Goal: Task Accomplishment & Management: Complete application form

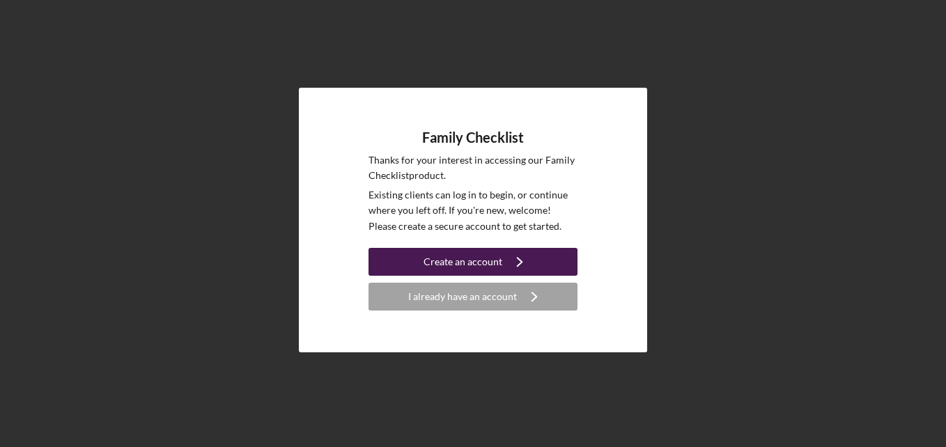
click at [508, 260] on icon "Icon/Navigate" at bounding box center [519, 262] width 35 height 35
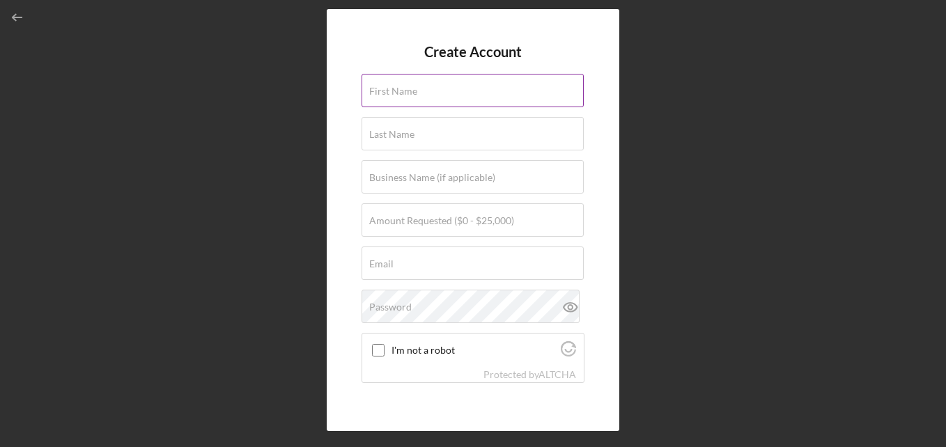
click at [439, 96] on input "First Name" at bounding box center [473, 90] width 222 height 33
type input "[PERSON_NAME]"
type input "[PERSON_NAME]'s Country Goodies"
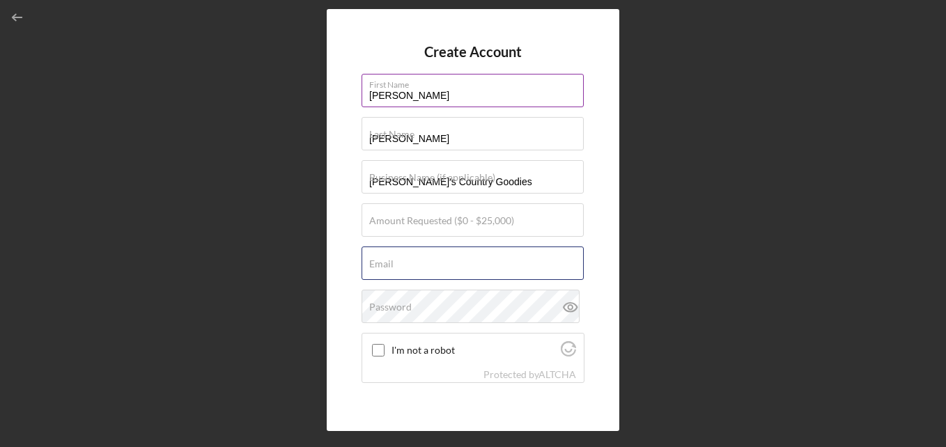
type input "[EMAIL_ADDRESS][DOMAIN_NAME]"
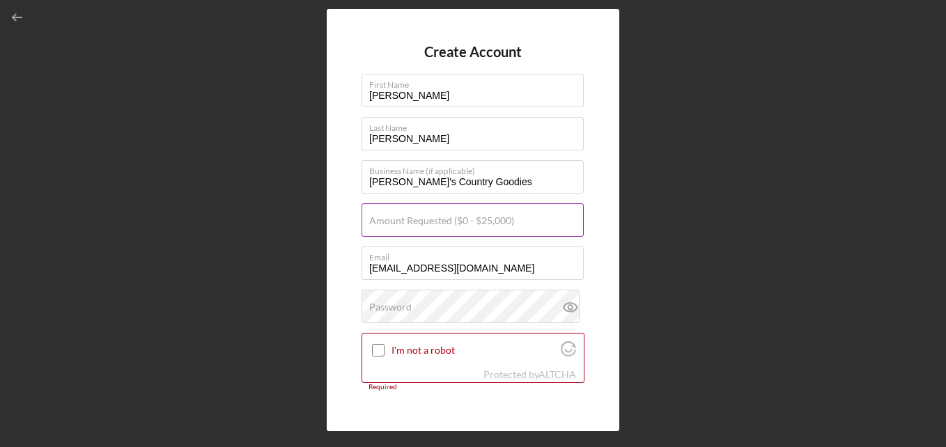
click at [493, 224] on label "Amount Requested ($0 - $25,000)" at bounding box center [441, 220] width 145 height 11
click at [493, 224] on input "Amount Requested ($0 - $25,000)" at bounding box center [473, 219] width 222 height 33
type input "$10,000"
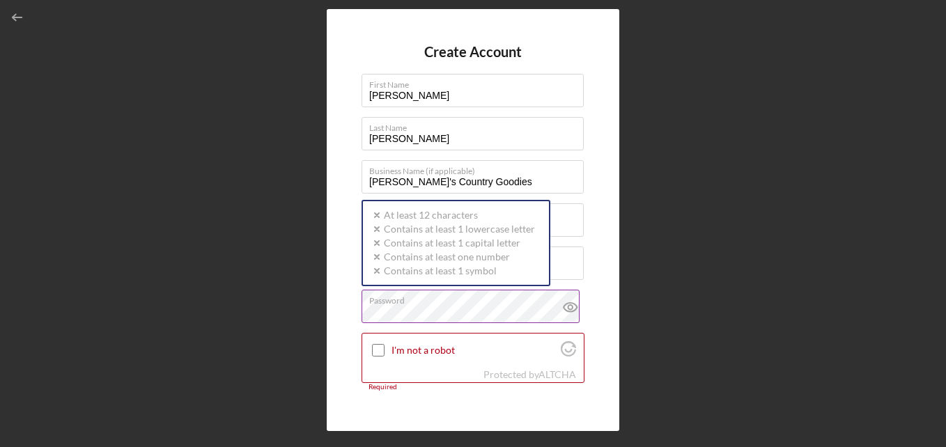
click at [419, 298] on div "Password Icon/icon-validation-no At least 12 characters Icon/icon-validation-no…" at bounding box center [473, 307] width 223 height 35
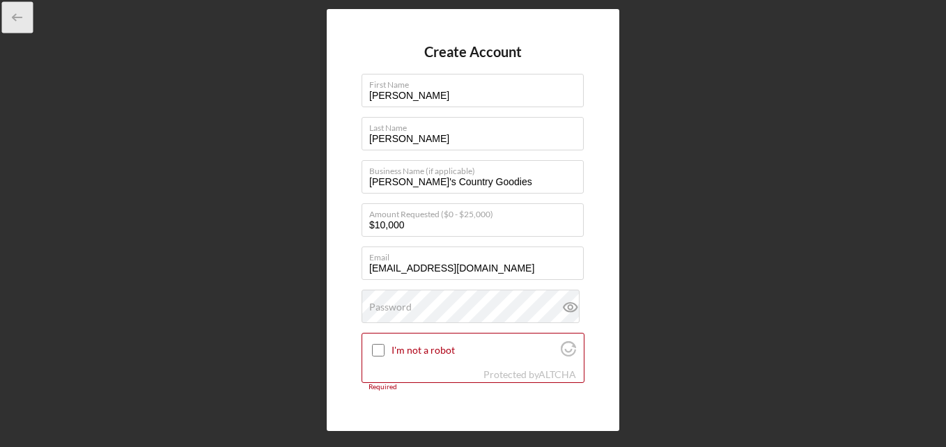
click at [16, 12] on icon "button" at bounding box center [17, 17] width 31 height 31
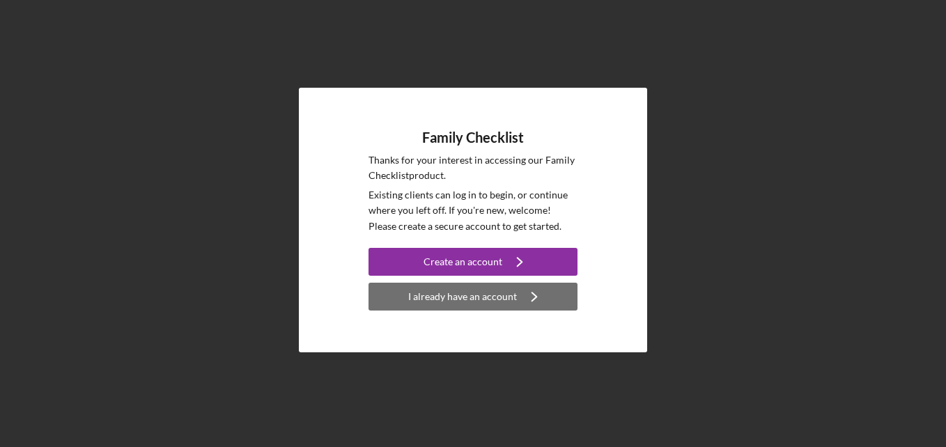
click at [520, 301] on icon "Icon/Navigate" at bounding box center [534, 296] width 35 height 35
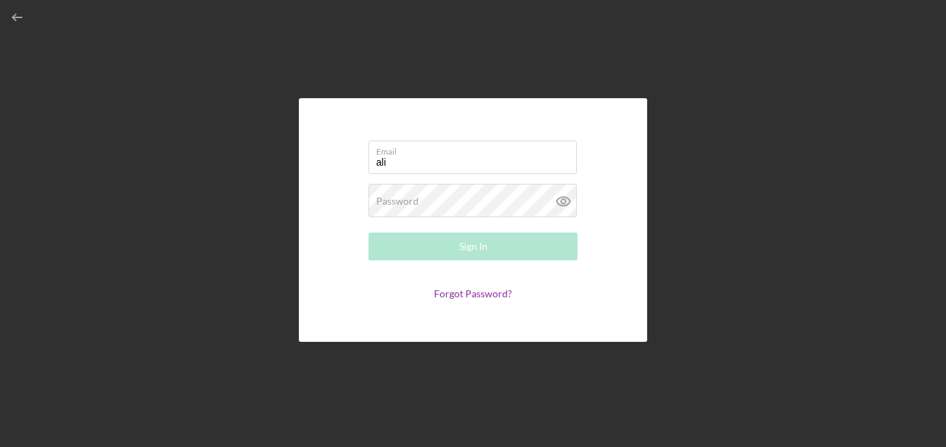
type input "[EMAIL_ADDRESS][DOMAIN_NAME]"
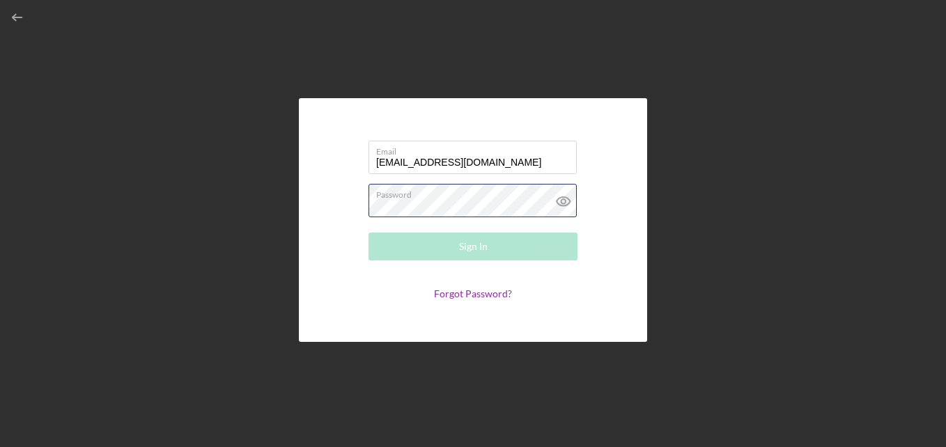
click at [450, 197] on div "Password Required" at bounding box center [473, 201] width 209 height 35
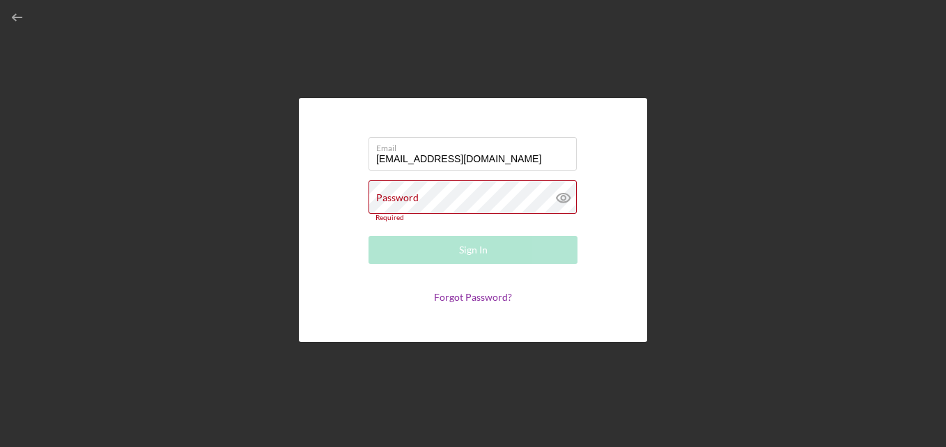
click at [450, 197] on div "Password Required" at bounding box center [473, 201] width 209 height 42
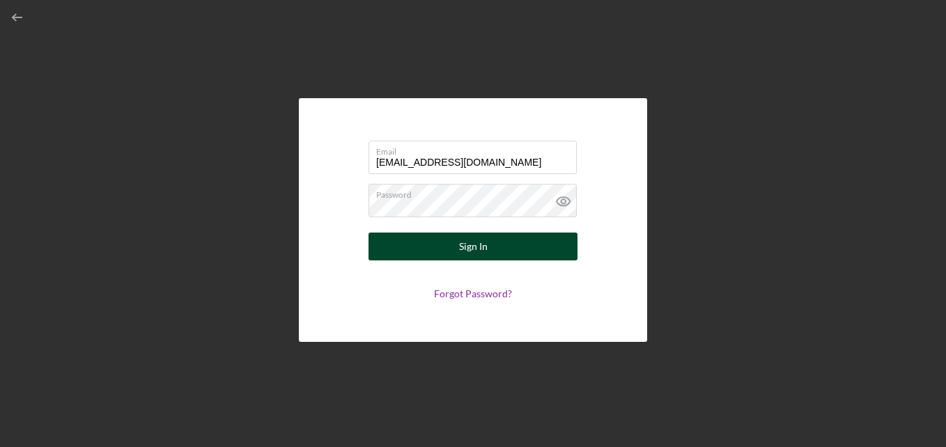
click at [467, 251] on div "Sign In" at bounding box center [473, 247] width 29 height 28
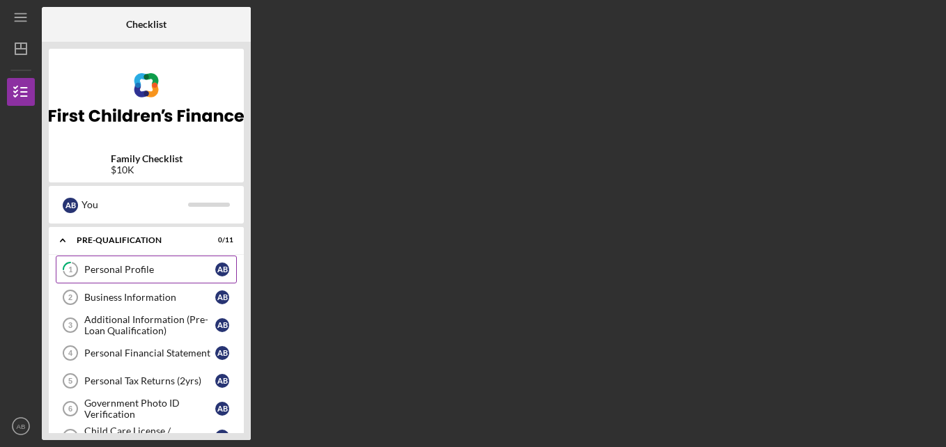
click at [135, 267] on div "Personal Profile" at bounding box center [149, 269] width 131 height 11
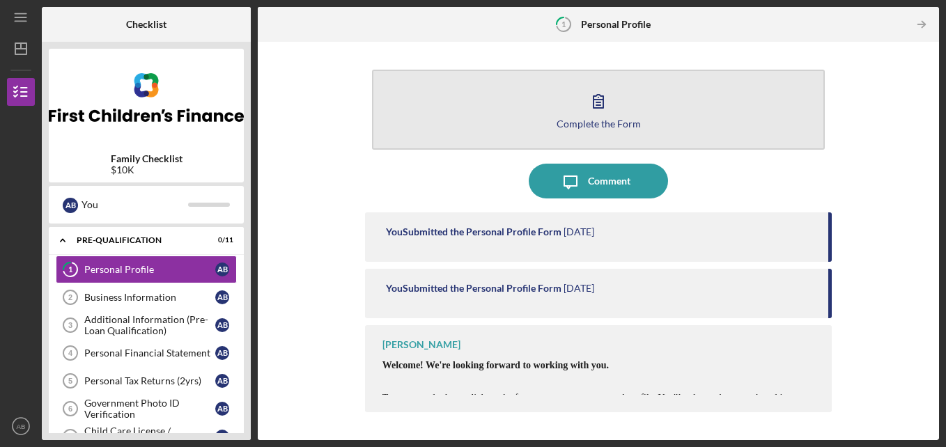
click at [597, 121] on div "Complete the Form" at bounding box center [599, 123] width 84 height 10
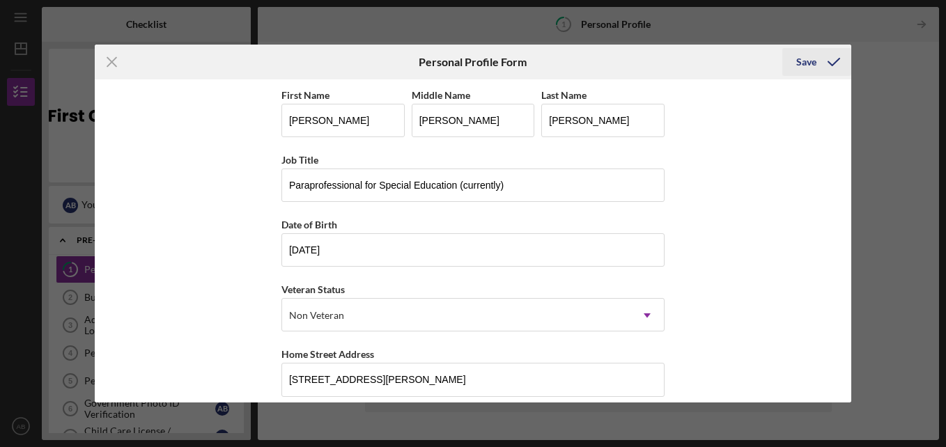
click at [801, 63] on div "Save" at bounding box center [806, 62] width 20 height 28
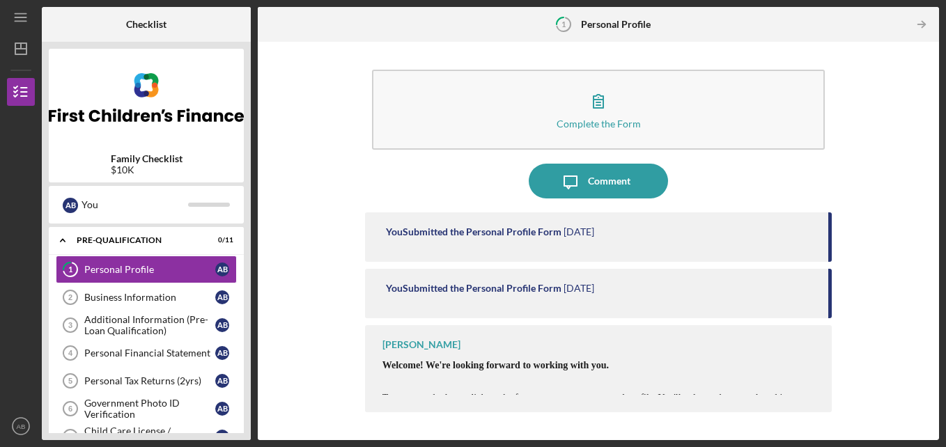
click at [920, 25] on icon "Icon/Table Pagination Arrow" at bounding box center [921, 24] width 31 height 31
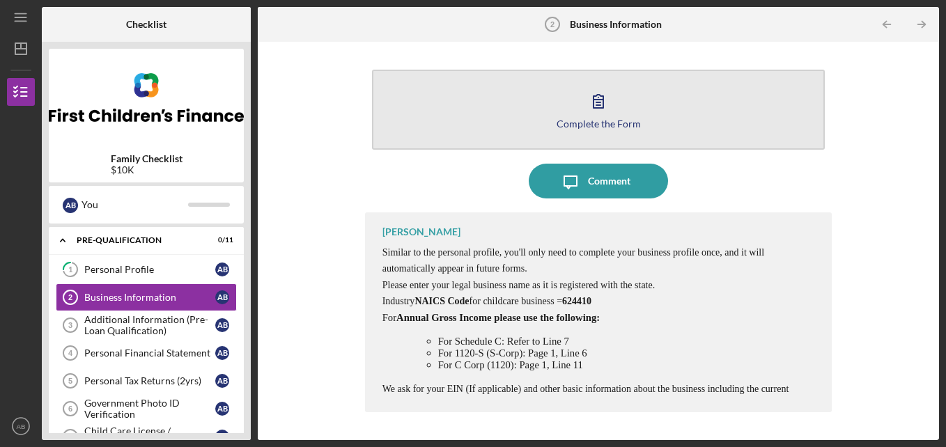
click at [588, 125] on div "Complete the Form" at bounding box center [599, 123] width 84 height 10
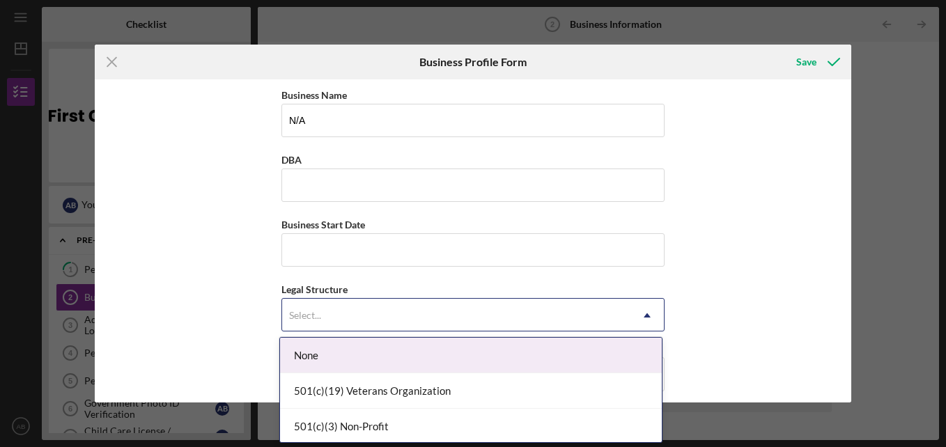
click at [642, 311] on icon "Icon/Dropdown Arrow" at bounding box center [646, 315] width 33 height 33
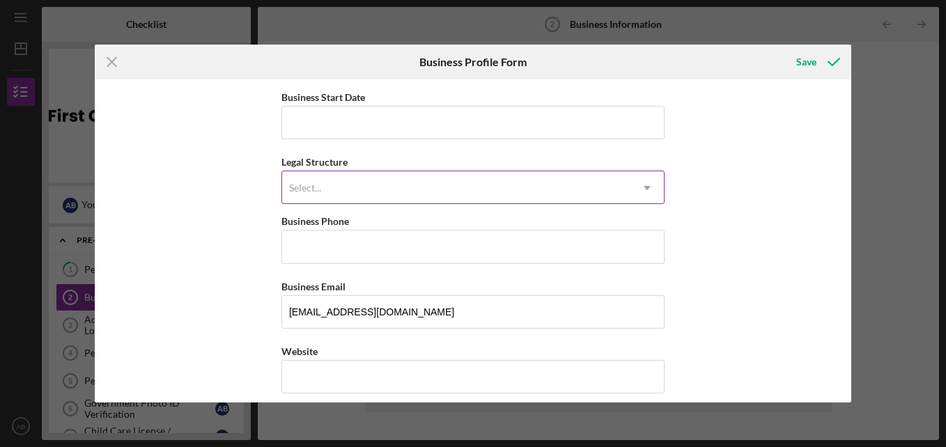
click at [646, 183] on icon "Icon/Dropdown Arrow" at bounding box center [646, 187] width 33 height 33
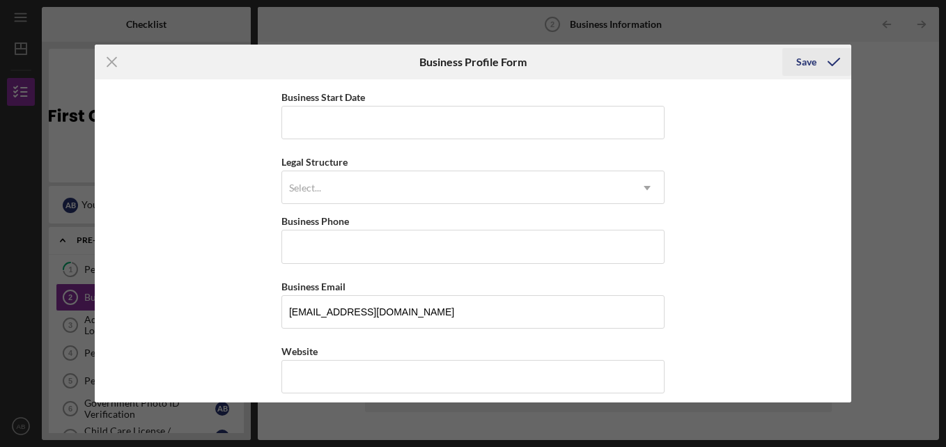
click at [804, 55] on div "Save" at bounding box center [806, 62] width 20 height 28
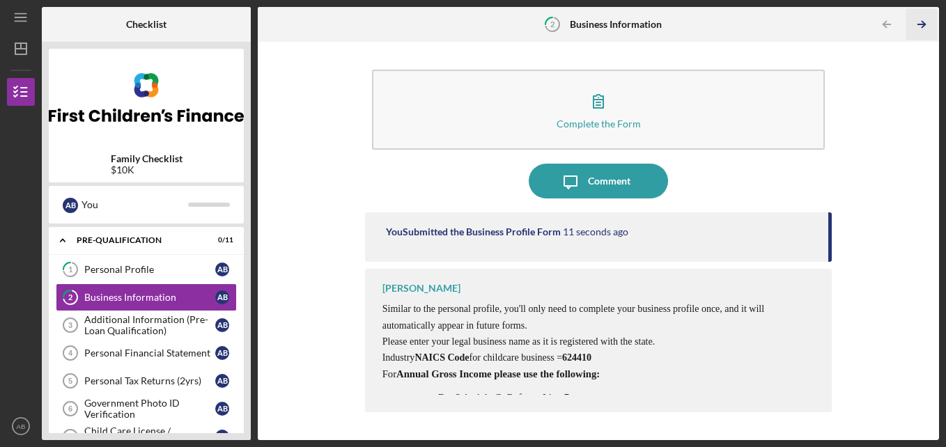
click at [924, 22] on icon "Icon/Table Pagination Arrow" at bounding box center [921, 24] width 31 height 31
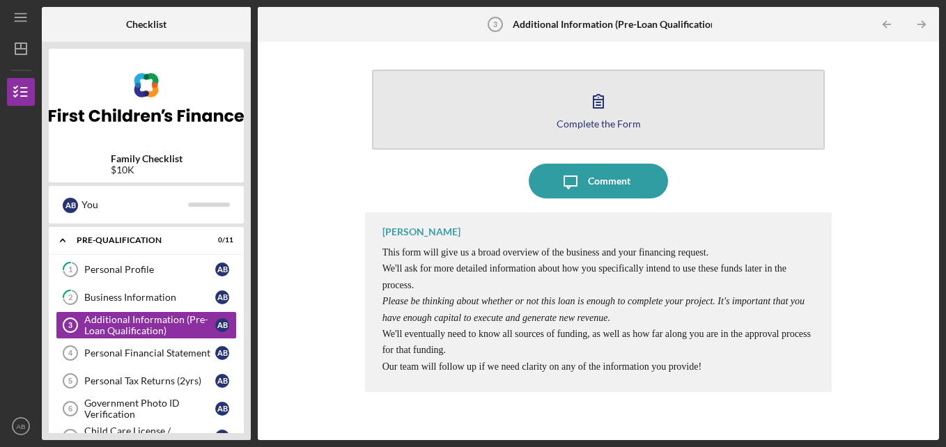
click at [630, 117] on button "Complete the Form Form" at bounding box center [599, 110] width 454 height 80
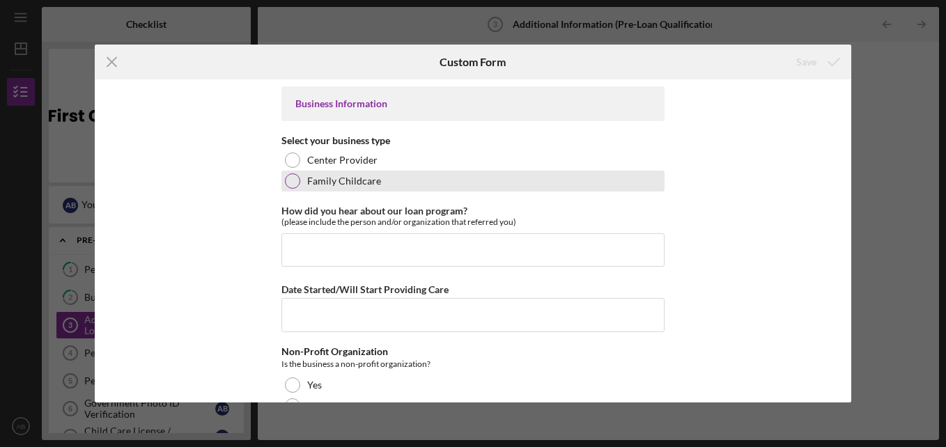
click at [292, 184] on div at bounding box center [292, 180] width 15 height 15
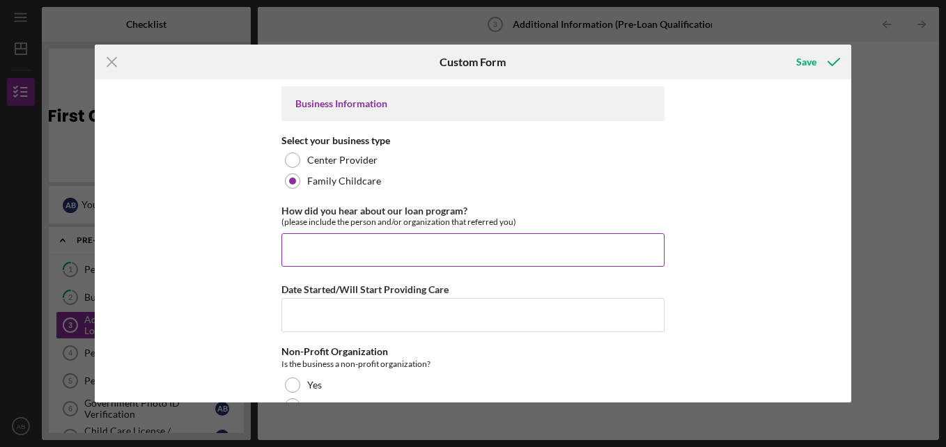
click at [411, 256] on input "How did you hear about our loan program?" at bounding box center [472, 249] width 383 height 33
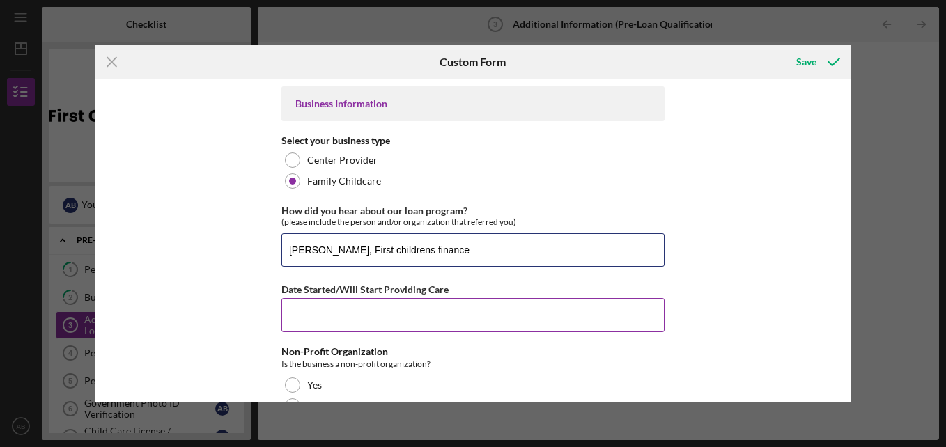
type input "[PERSON_NAME], First childrens finance"
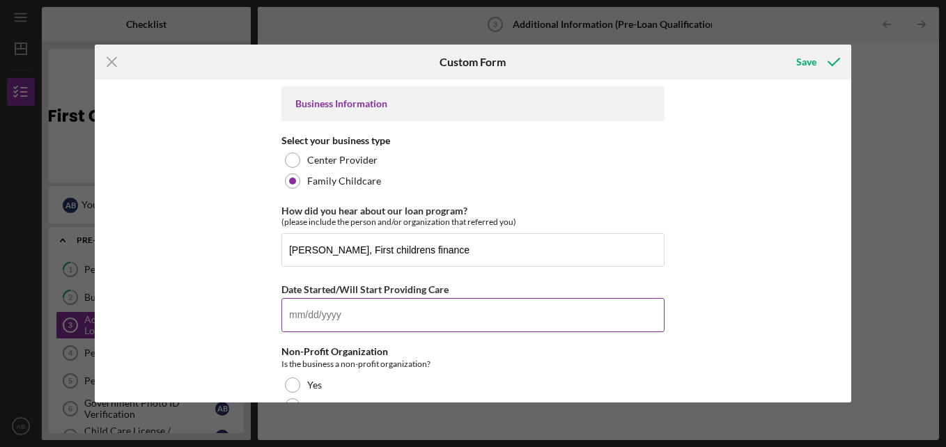
click at [362, 318] on input "Date Started/Will Start Providing Care" at bounding box center [472, 314] width 383 height 33
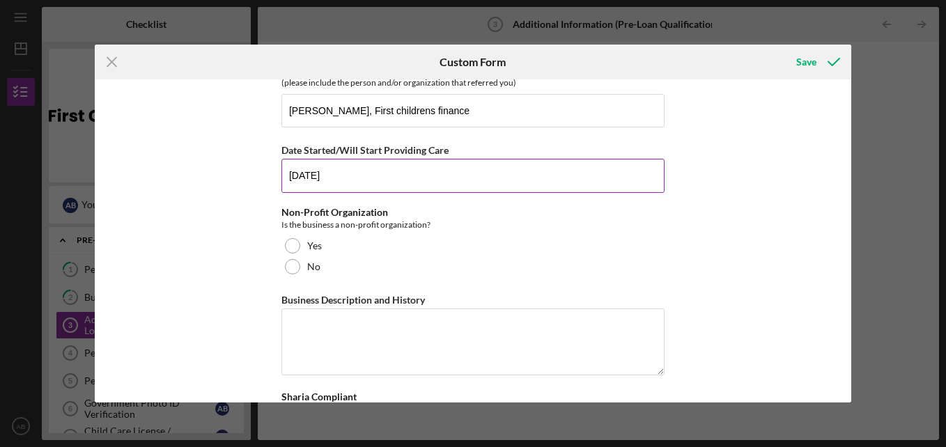
scroll to position [140, 0]
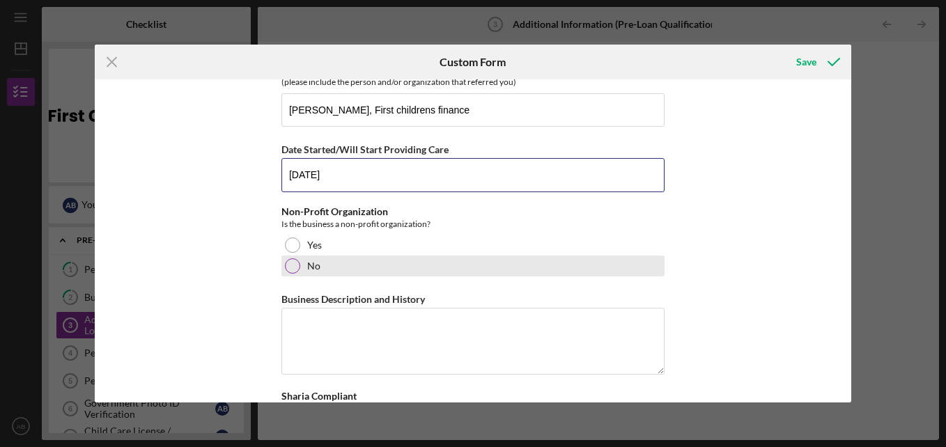
type input "[DATE]"
click at [293, 267] on div at bounding box center [292, 265] width 15 height 15
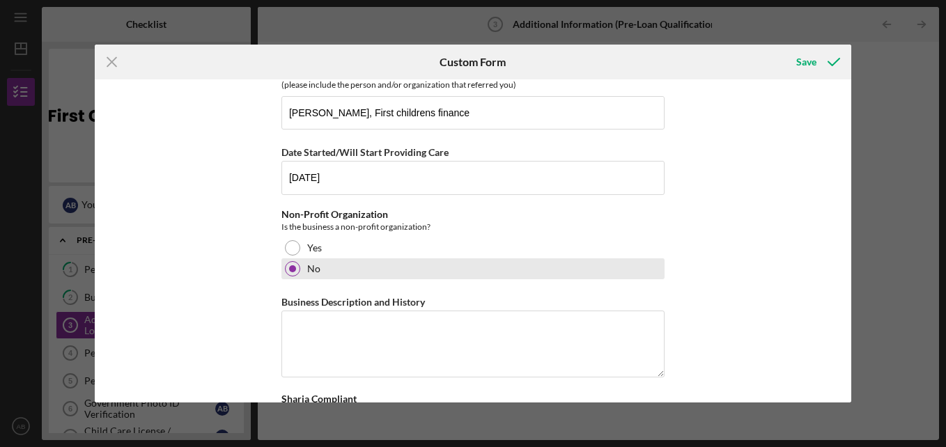
scroll to position [0, 0]
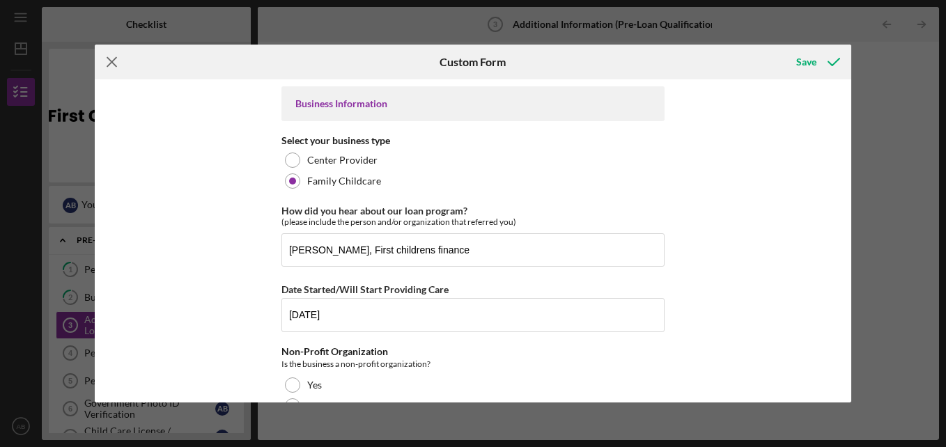
click at [114, 60] on line at bounding box center [111, 62] width 9 height 9
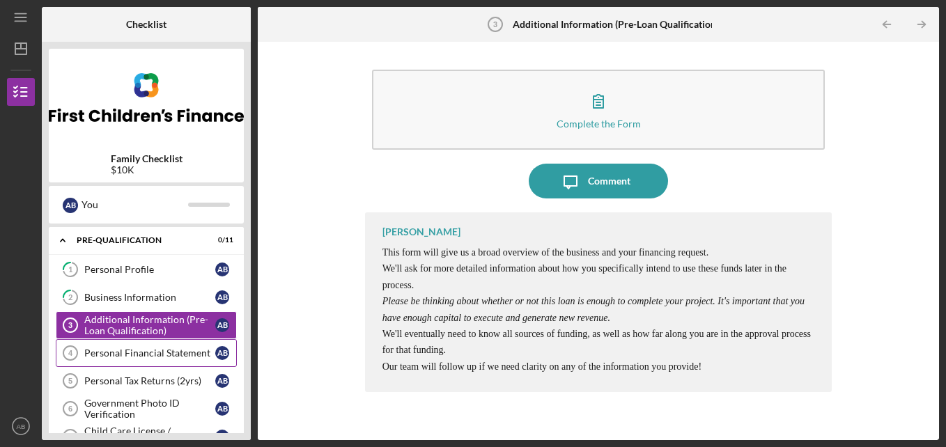
click at [141, 355] on div "Personal Financial Statement" at bounding box center [149, 353] width 131 height 11
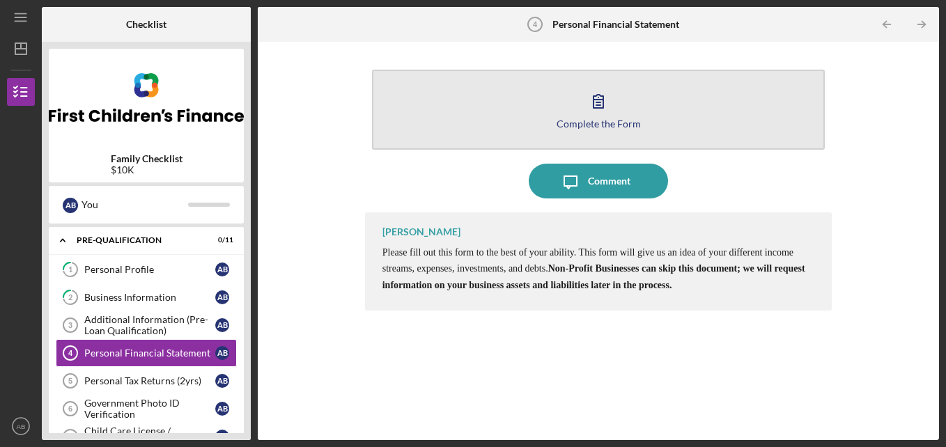
click at [552, 128] on button "Complete the Form Form" at bounding box center [599, 110] width 454 height 80
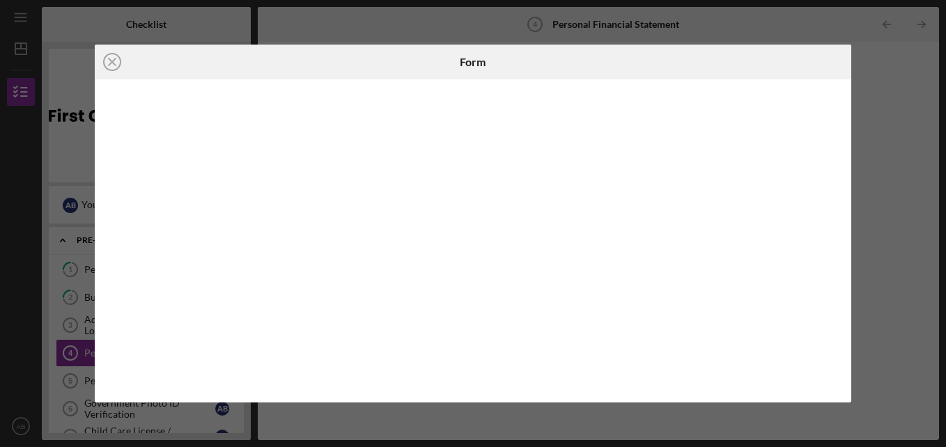
click at [876, 109] on div "Icon/Close Form" at bounding box center [473, 223] width 946 height 447
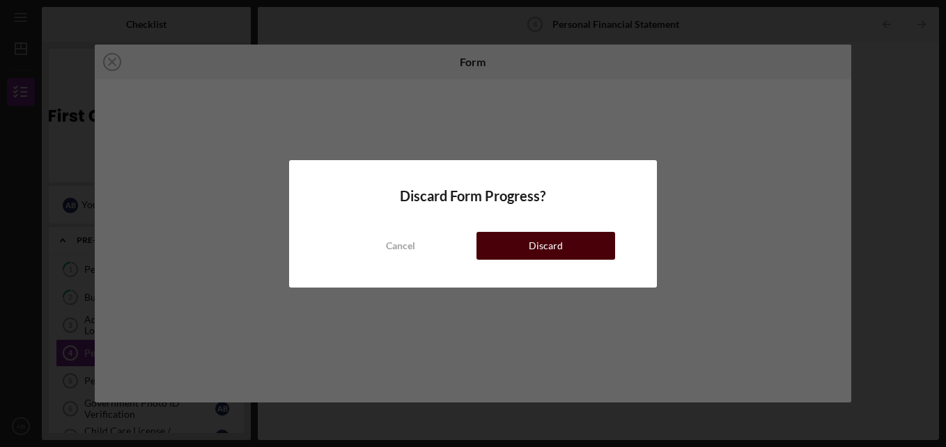
click at [523, 240] on button "Discard" at bounding box center [546, 246] width 139 height 28
